Goal: Navigation & Orientation: Find specific page/section

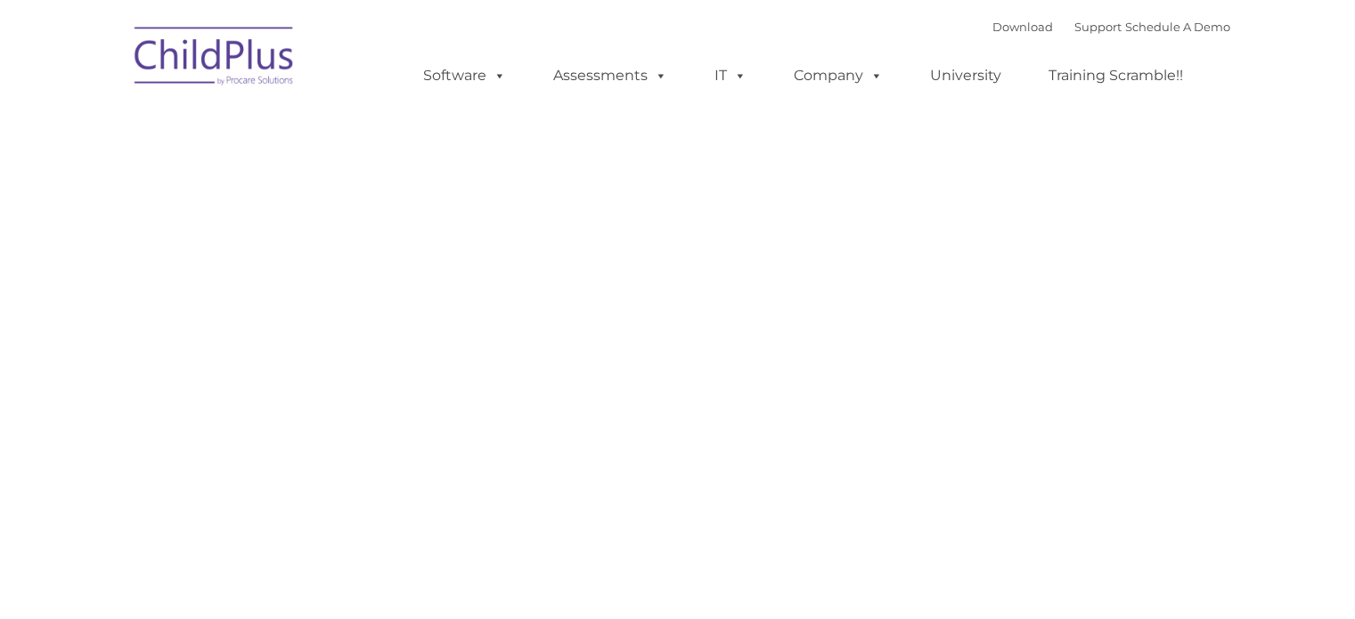
type input ""
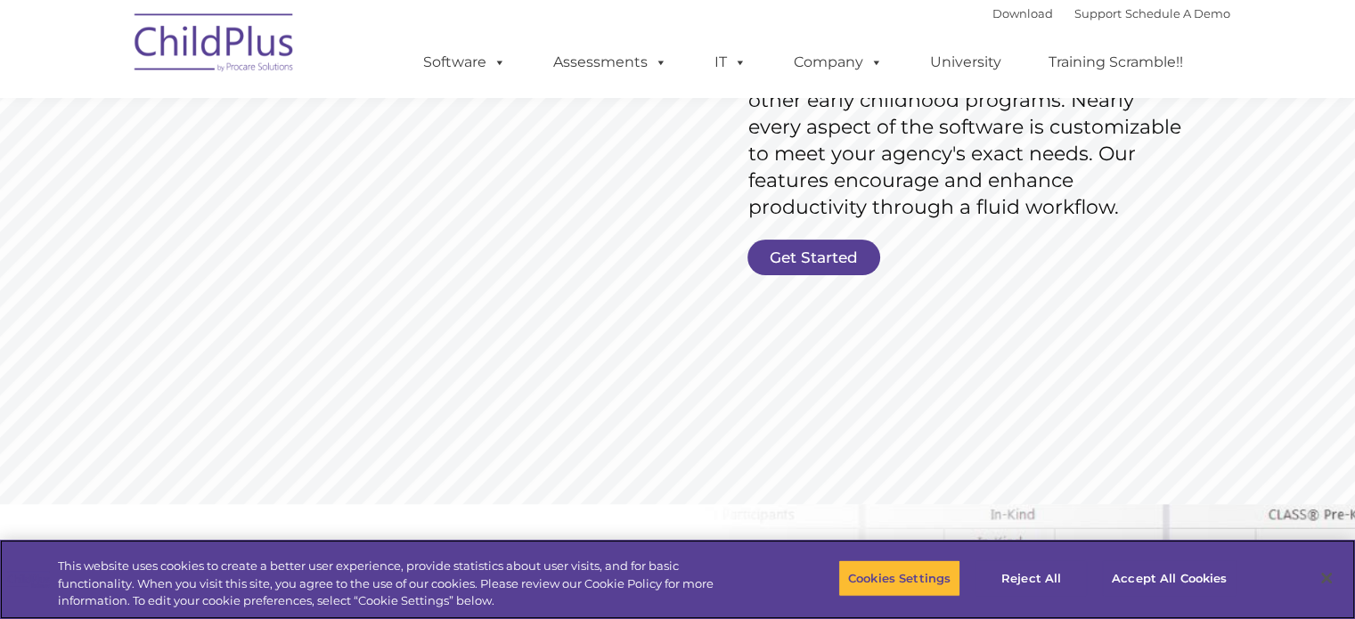
scroll to position [362, 0]
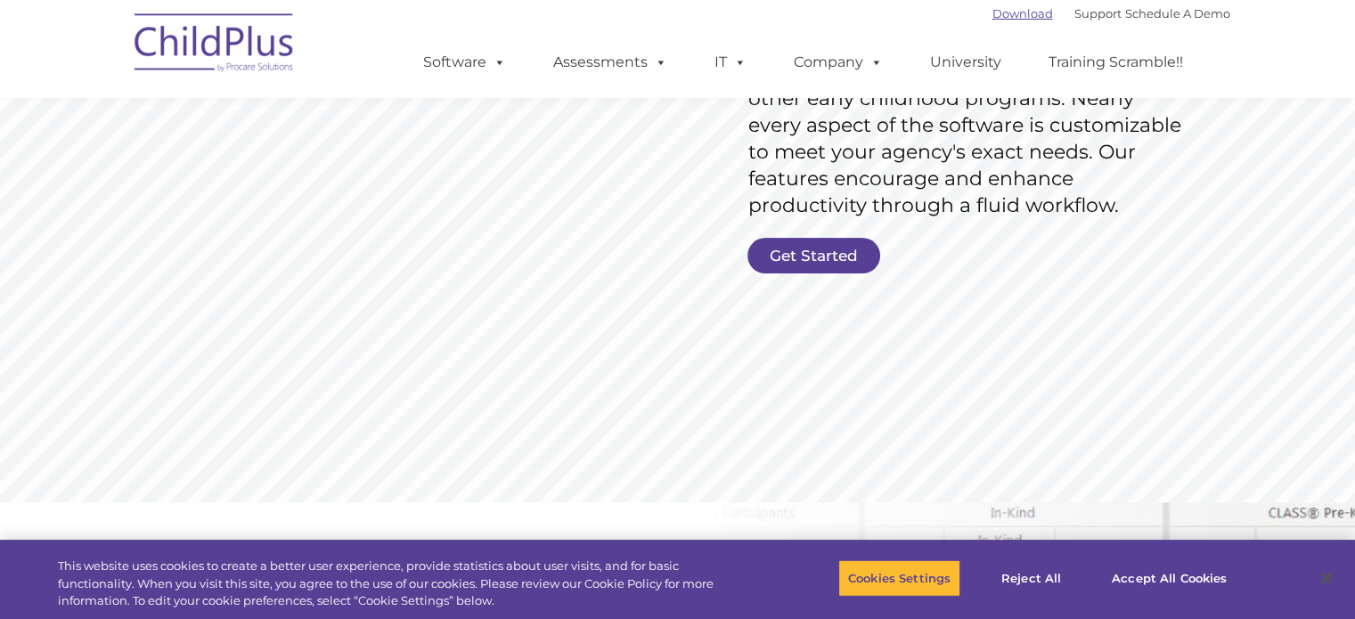
click at [997, 13] on link "Download" at bounding box center [1022, 13] width 61 height 14
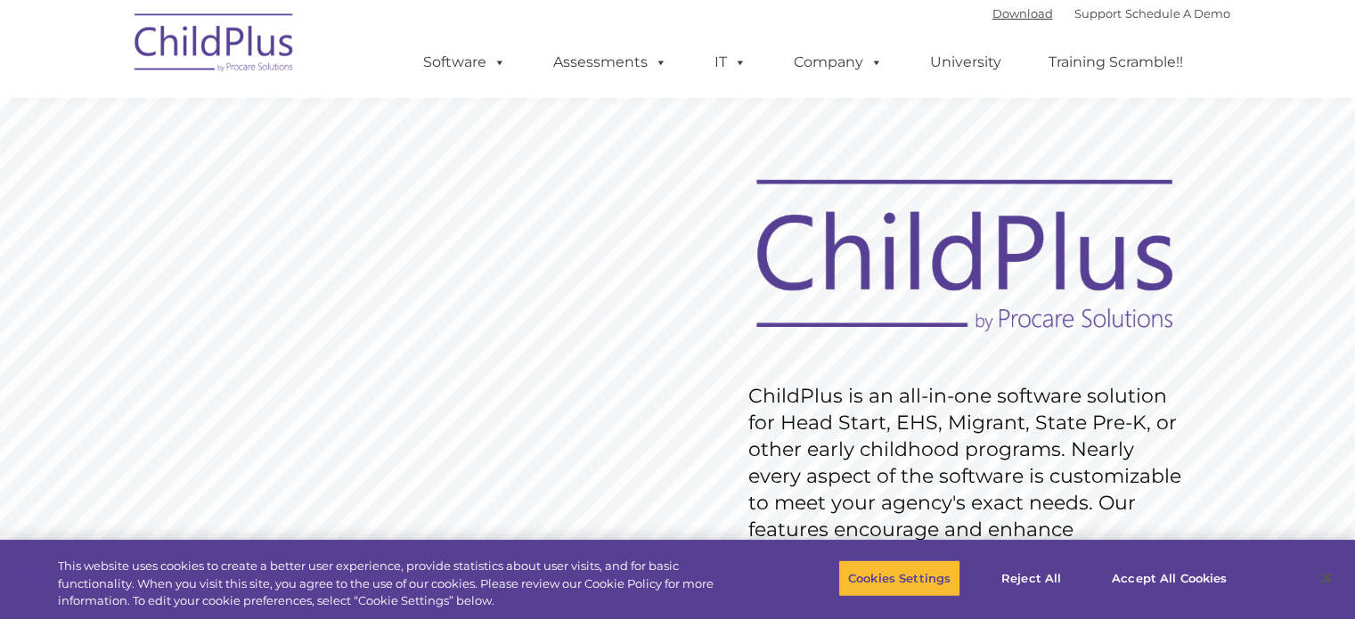
scroll to position [7, 0]
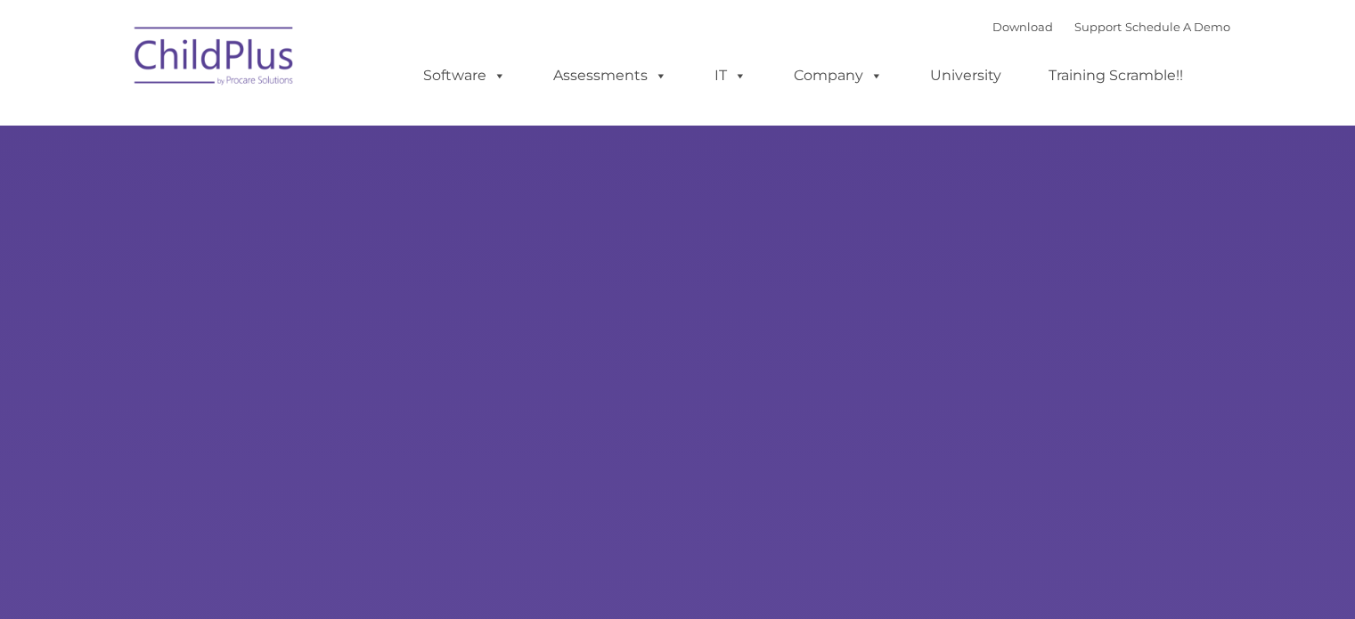
type input ""
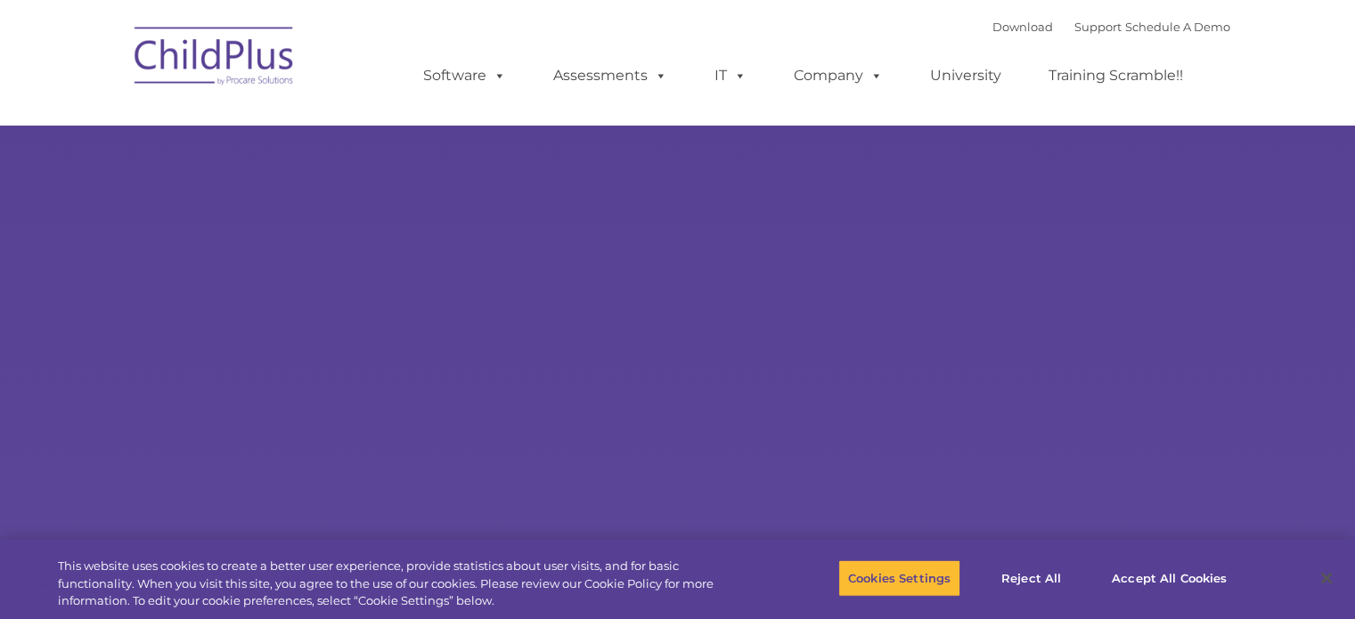
select select "MEDIUM"
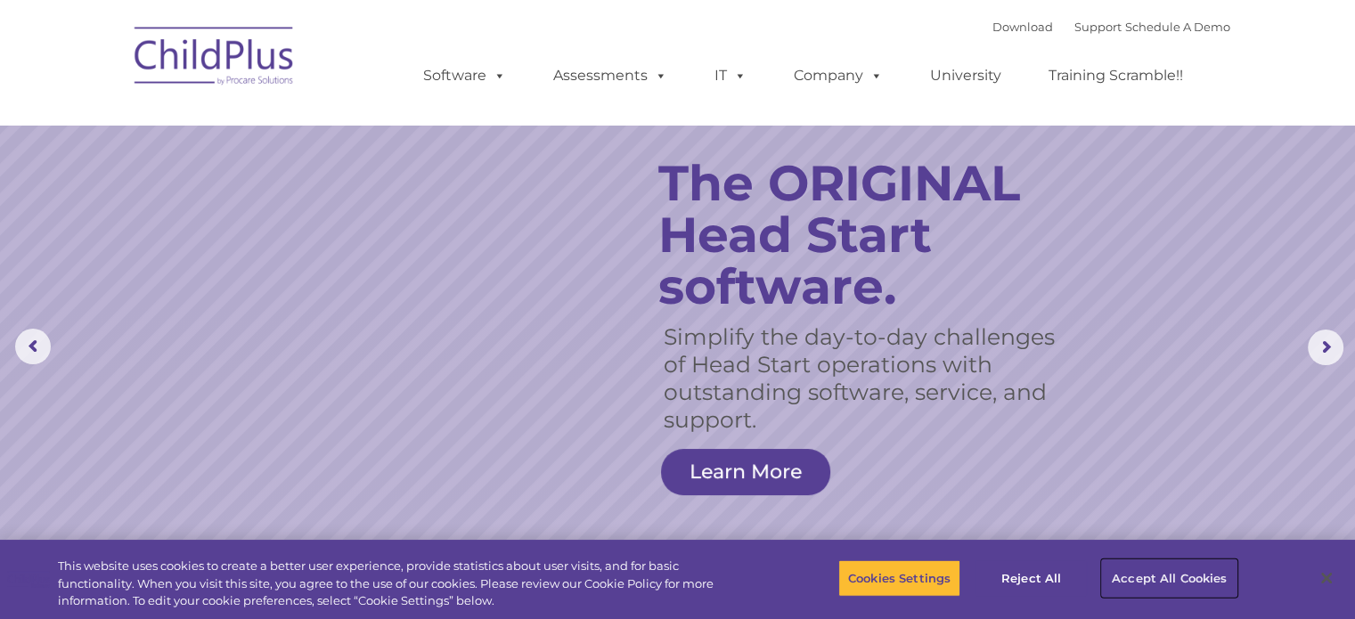
click at [1168, 587] on button "Accept All Cookies" at bounding box center [1169, 577] width 134 height 37
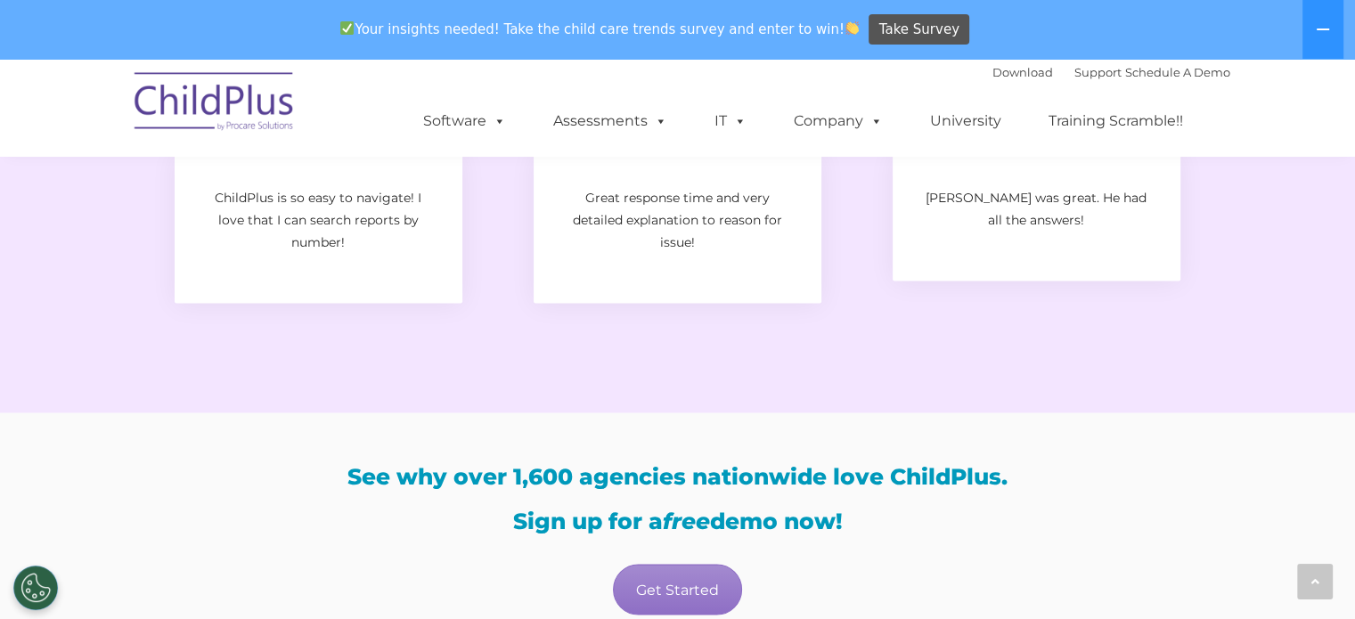
scroll to position [2825, 0]
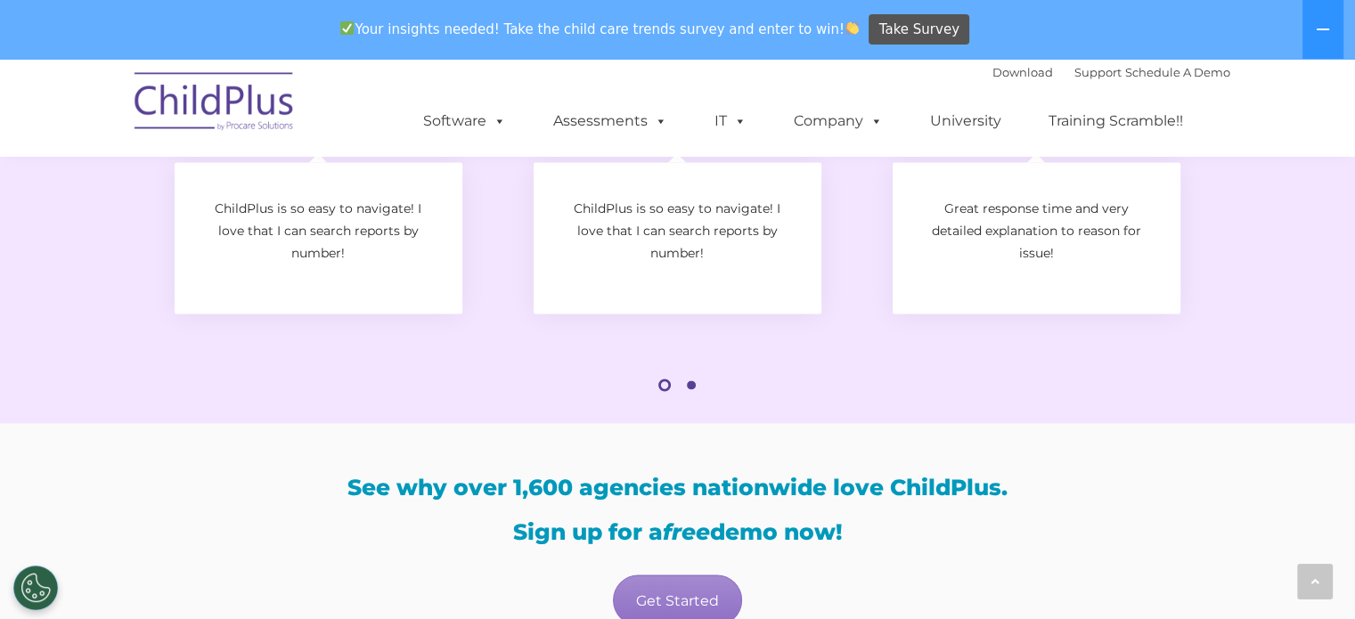
click at [792, 238] on p "ChildPlus is so easy to navigate! I love that I can search reports by number!" at bounding box center [677, 231] width 234 height 67
click at [1307, 573] on div at bounding box center [1315, 582] width 36 height 36
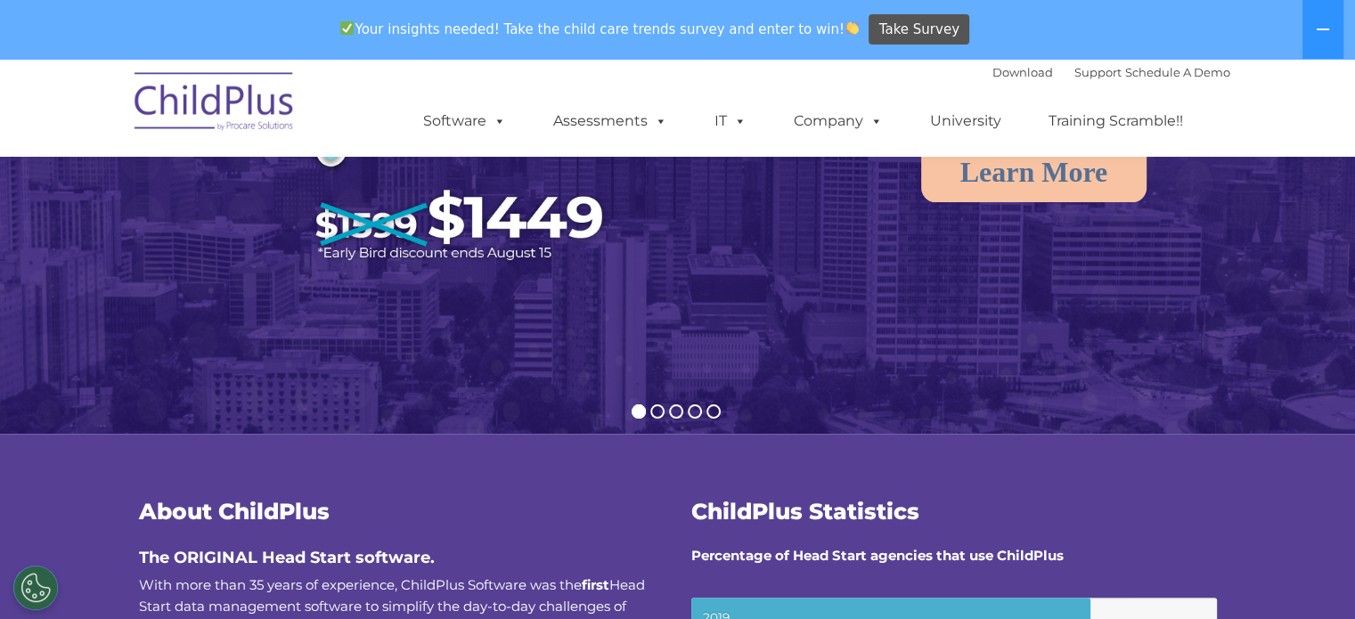
scroll to position [0, 0]
